Goal: Transaction & Acquisition: Purchase product/service

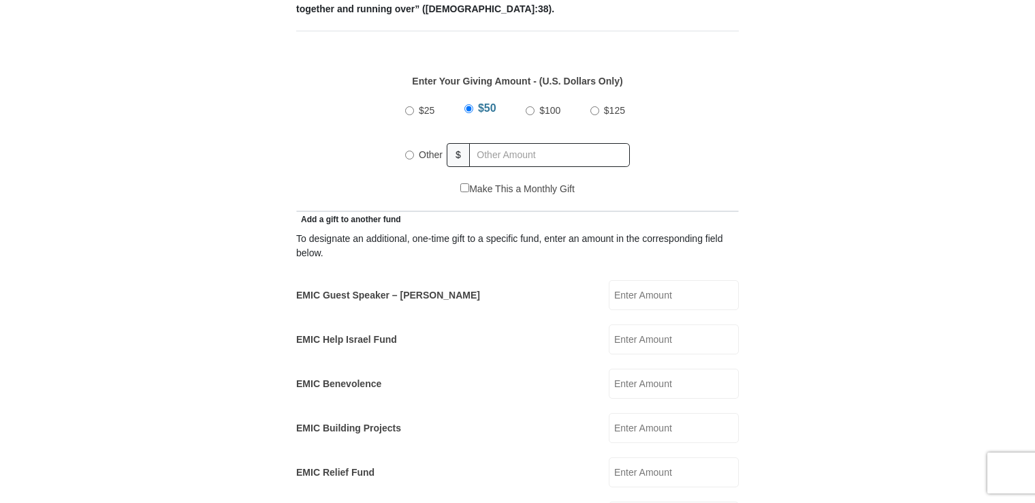
scroll to position [613, 0]
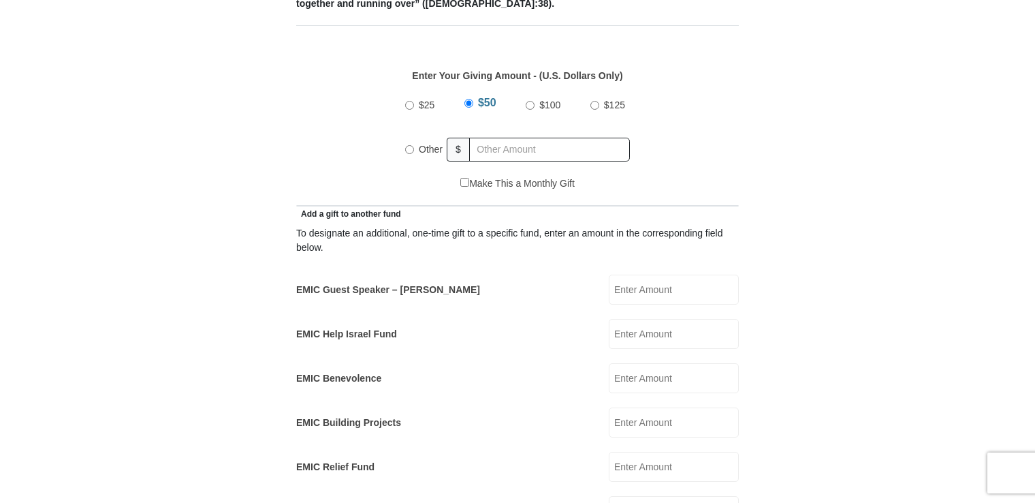
click at [407, 145] on input "Other" at bounding box center [409, 149] width 9 height 9
radio input "true"
click at [574, 138] on input "text" at bounding box center [552, 150] width 156 height 24
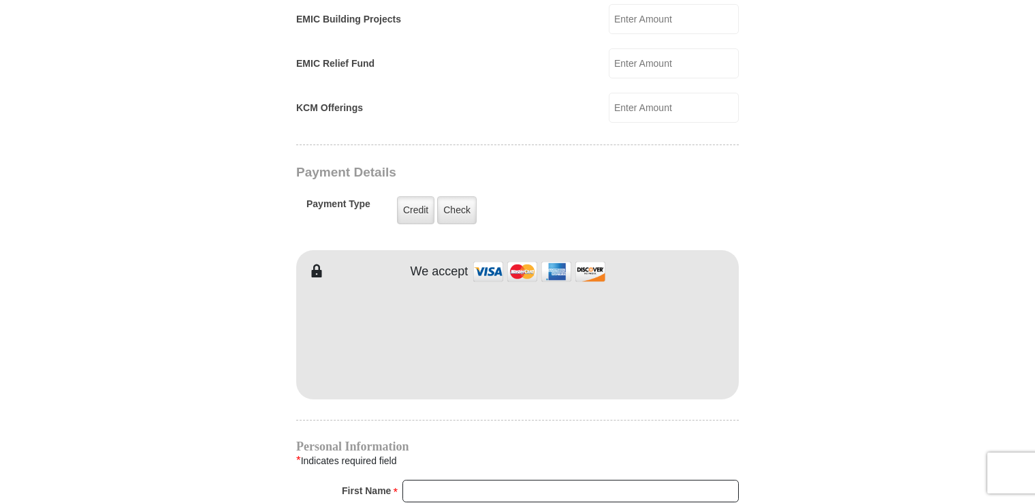
scroll to position [1022, 0]
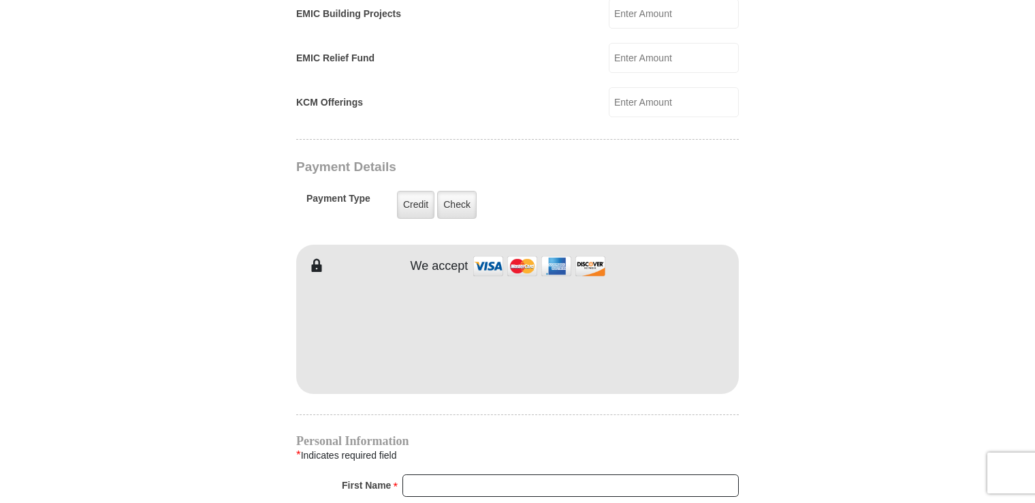
type input "10"
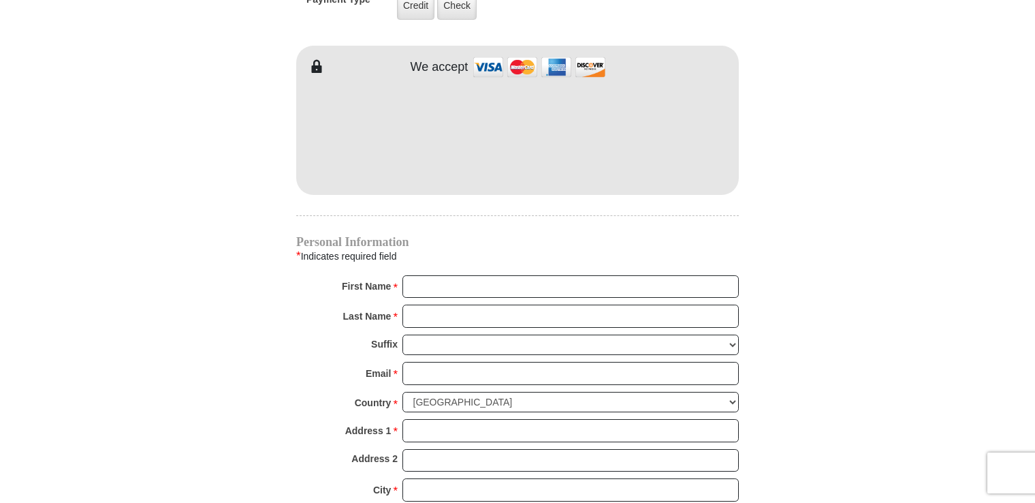
scroll to position [1226, 0]
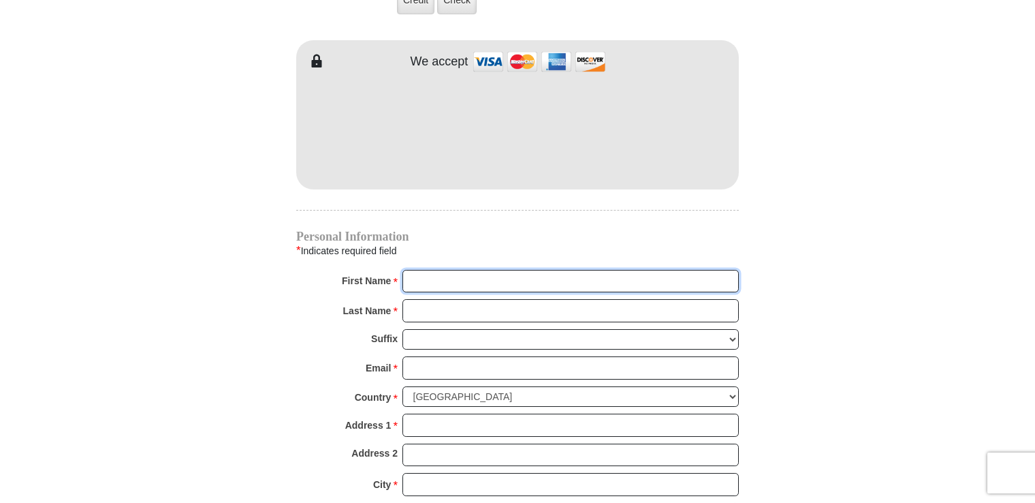
click at [531, 270] on input "First Name *" at bounding box center [571, 281] width 336 height 23
type input "[PERSON_NAME]"
type input "[PERSON_NAME] PAD"
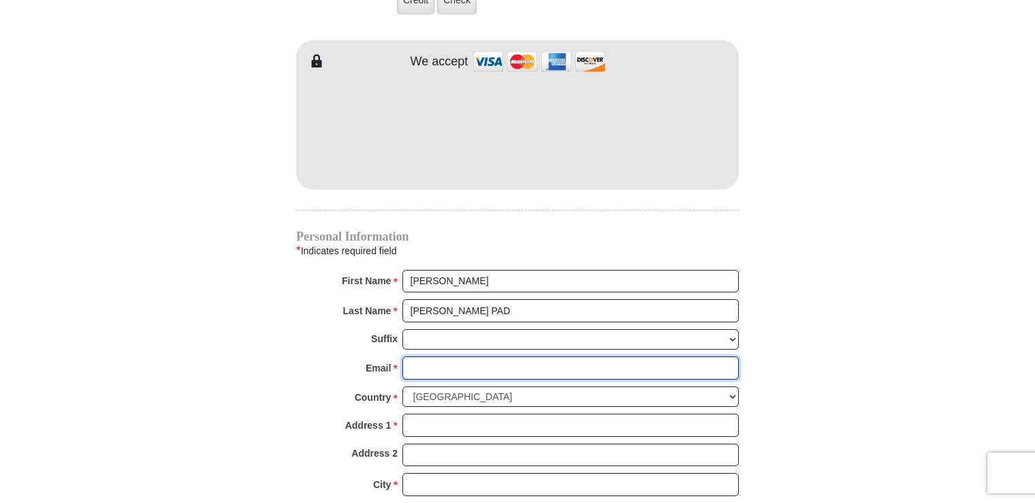
type input "[EMAIL_ADDRESS][DOMAIN_NAME]"
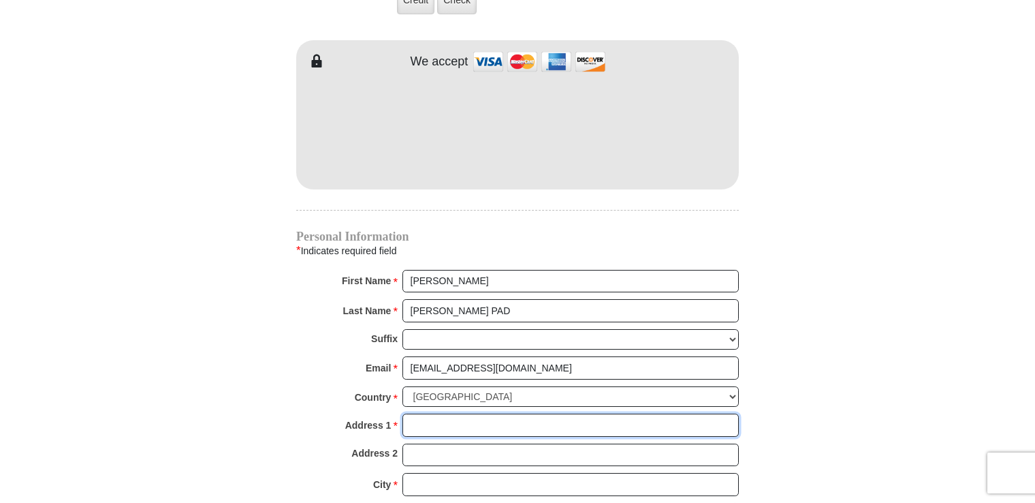
type input "662 SIMON CT"
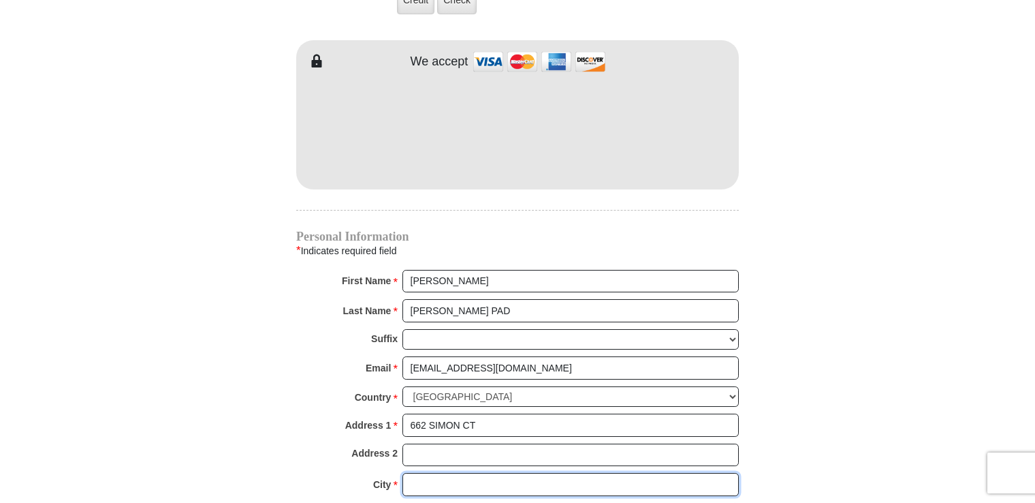
type input "[GEOGRAPHIC_DATA]"
select select "[GEOGRAPHIC_DATA]"
type input "79932"
type input "9158201196"
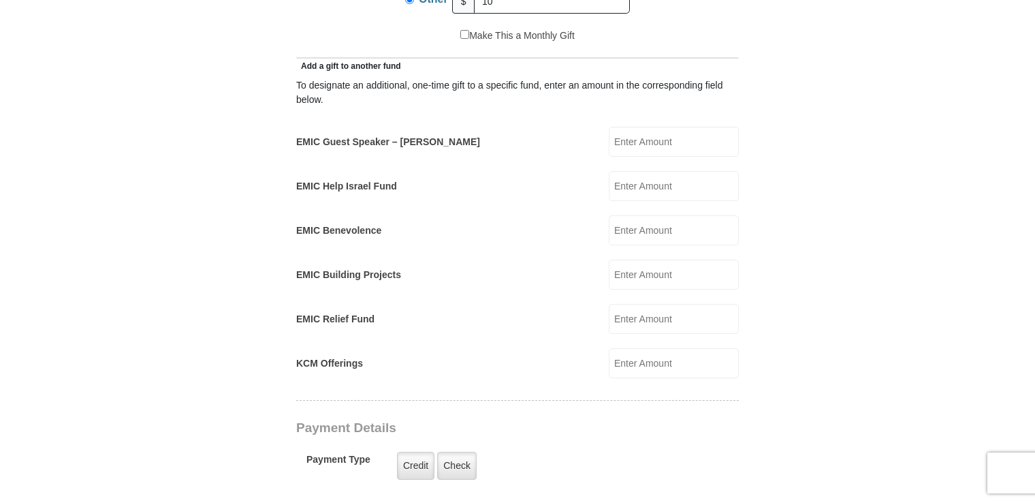
scroll to position [693, 0]
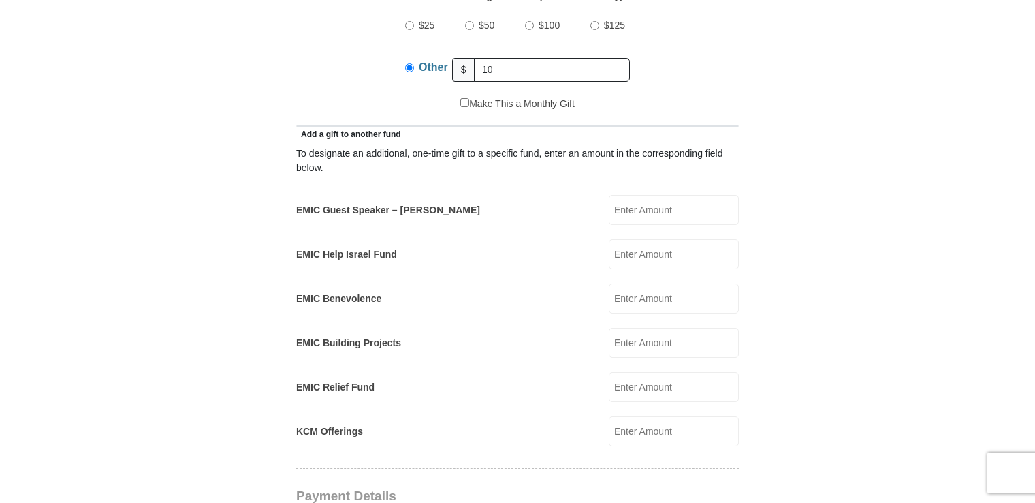
click at [691, 243] on input "EMIC Help Israel Fund" at bounding box center [674, 254] width 130 height 30
type input "10"
click at [409, 63] on input "Other" at bounding box center [409, 67] width 9 height 9
drag, startPoint x: 502, startPoint y: 51, endPoint x: 454, endPoint y: 41, distance: 48.8
click at [454, 52] on div "Other $ 10" at bounding box center [517, 69] width 225 height 34
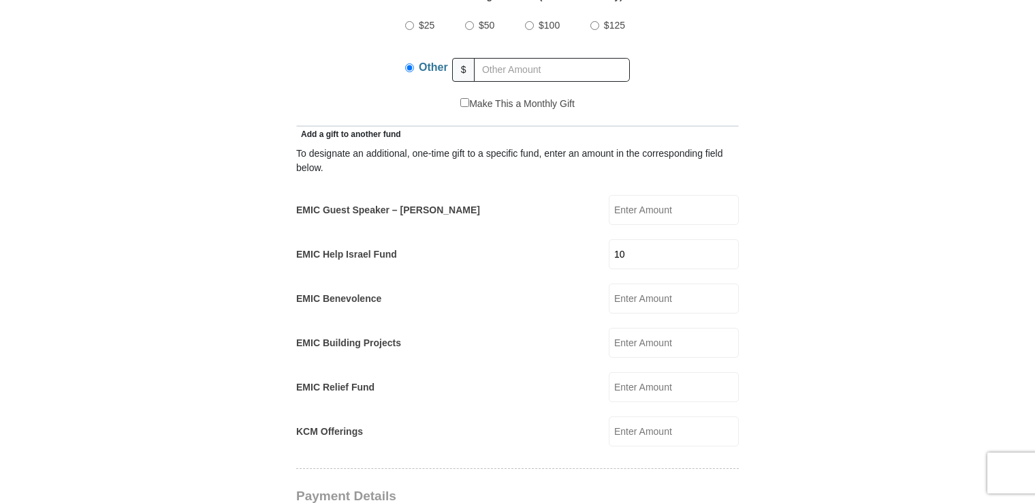
drag, startPoint x: 409, startPoint y: 50, endPoint x: 404, endPoint y: 59, distance: 10.1
click at [409, 63] on input "Other" at bounding box center [409, 67] width 9 height 9
click at [412, 63] on input "Other" at bounding box center [409, 67] width 9 height 9
click at [358, 32] on div "$25 $50 $100 $125 Other $" at bounding box center [518, 52] width 428 height 89
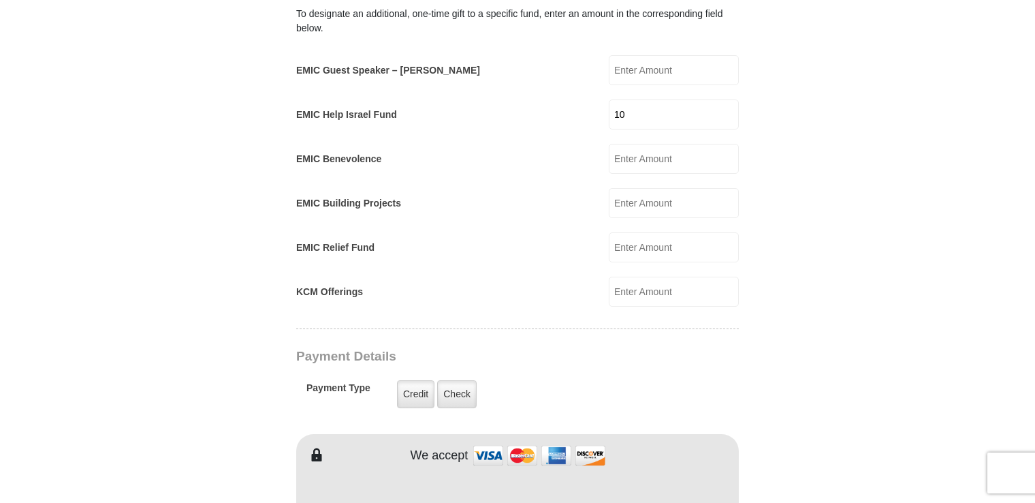
scroll to position [829, 0]
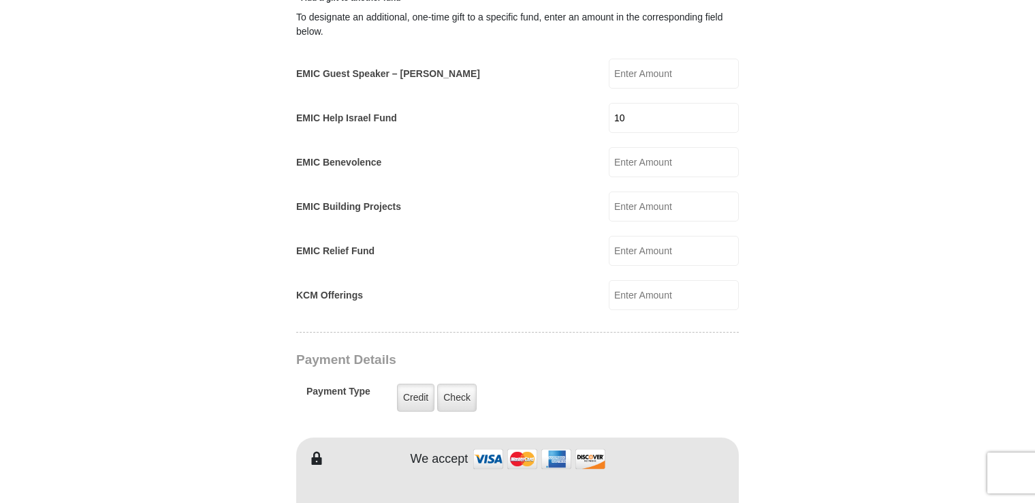
click at [684, 59] on input "EMIC Guest Speaker – [PERSON_NAME]" at bounding box center [674, 74] width 130 height 30
type input "5.00"
click at [637, 103] on input "10" at bounding box center [674, 118] width 130 height 30
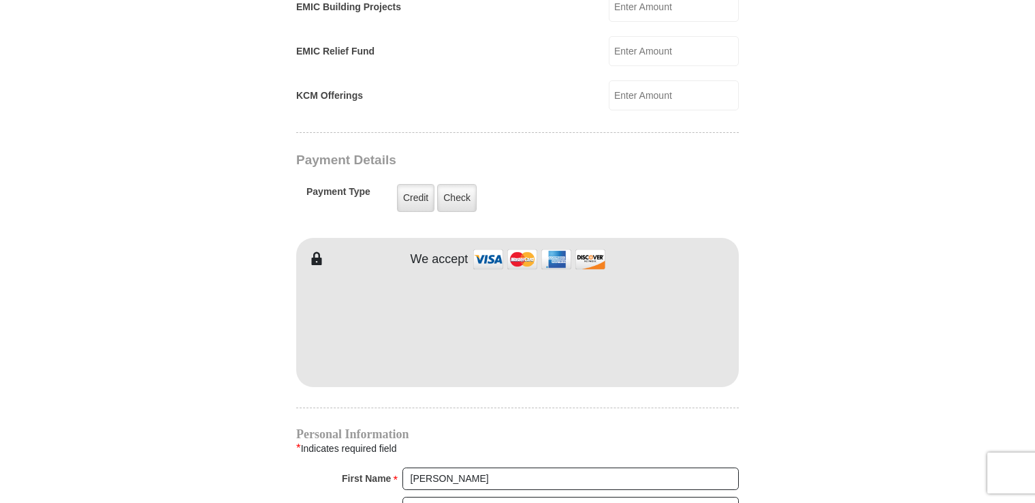
scroll to position [1033, 0]
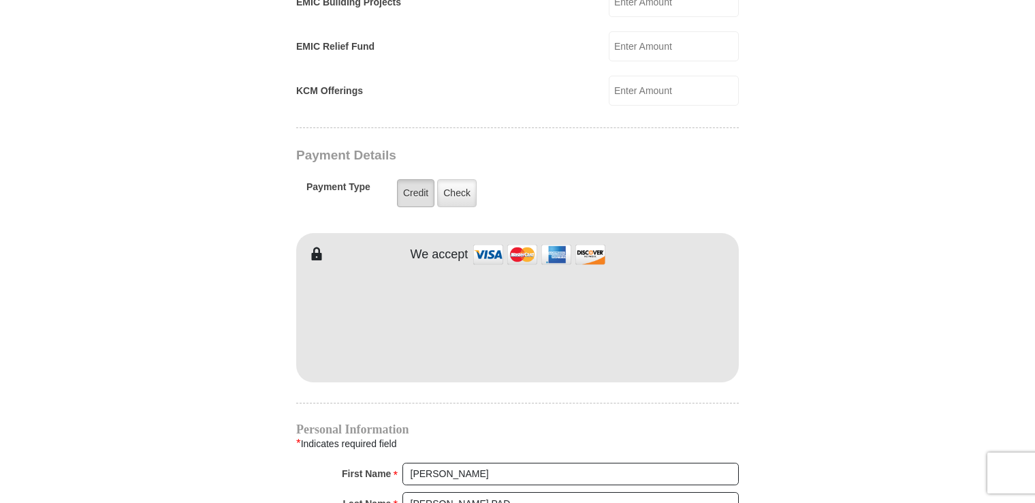
type input "10.00"
click at [421, 179] on label "Credit" at bounding box center [415, 193] width 37 height 28
click at [0, 0] on input "Credit" at bounding box center [0, 0] width 0 height 0
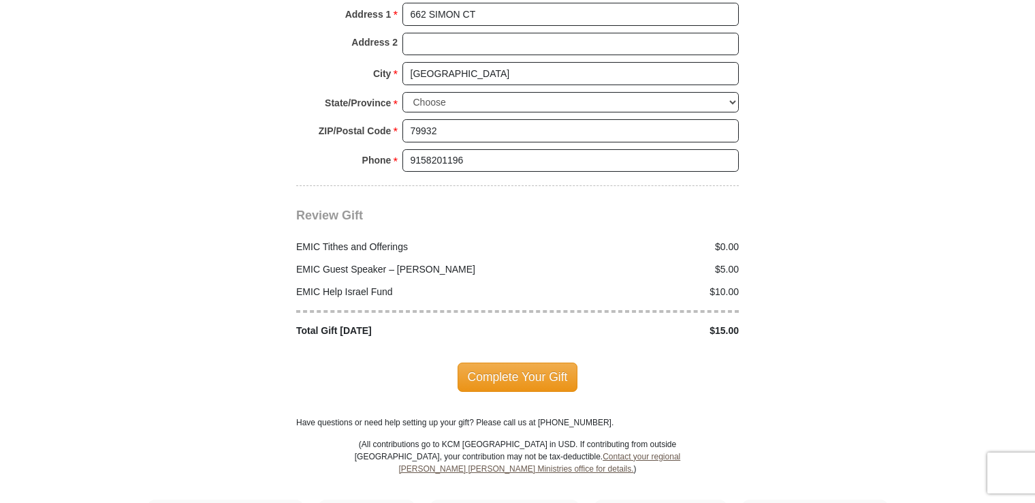
scroll to position [1646, 0]
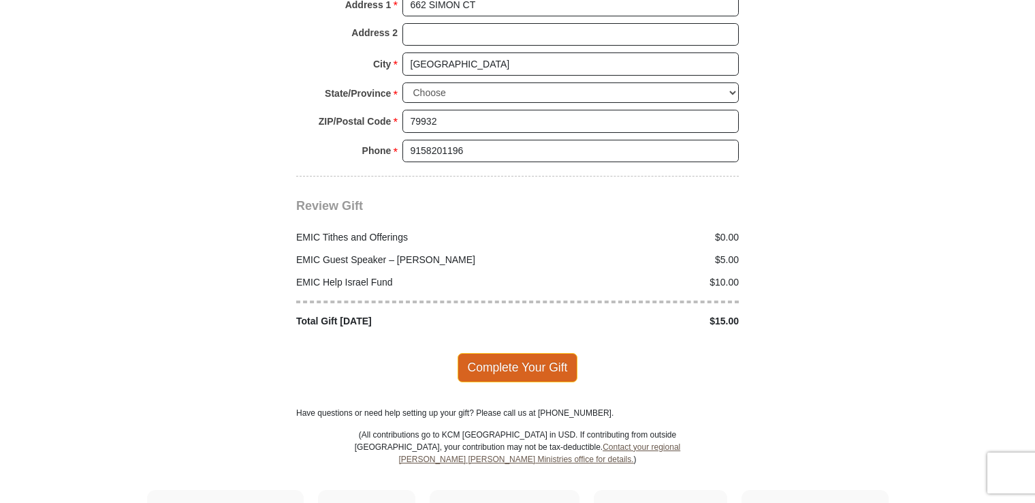
click at [513, 353] on span "Complete Your Gift" at bounding box center [518, 367] width 121 height 29
